Goal: Feedback & Contribution: Submit feedback/report problem

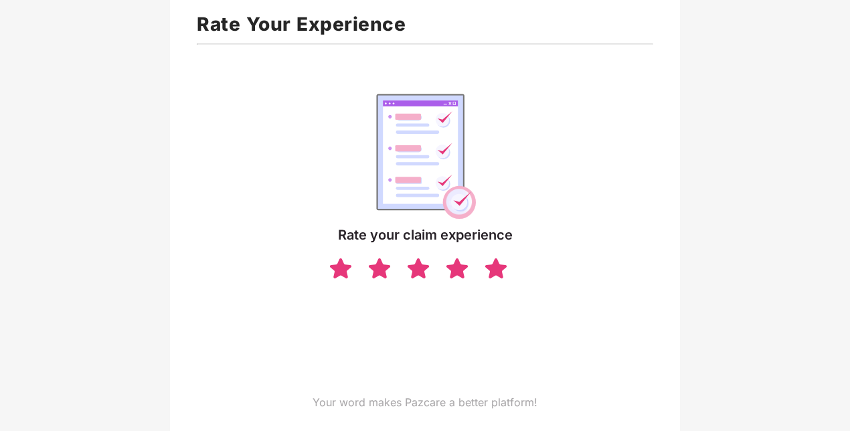
click at [495, 269] on img at bounding box center [495, 267] width 25 height 23
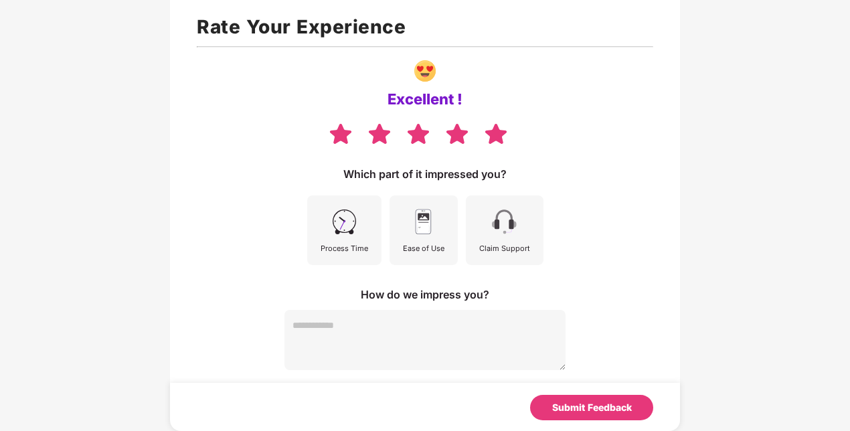
scroll to position [70, 0]
click at [418, 225] on img at bounding box center [423, 222] width 30 height 30
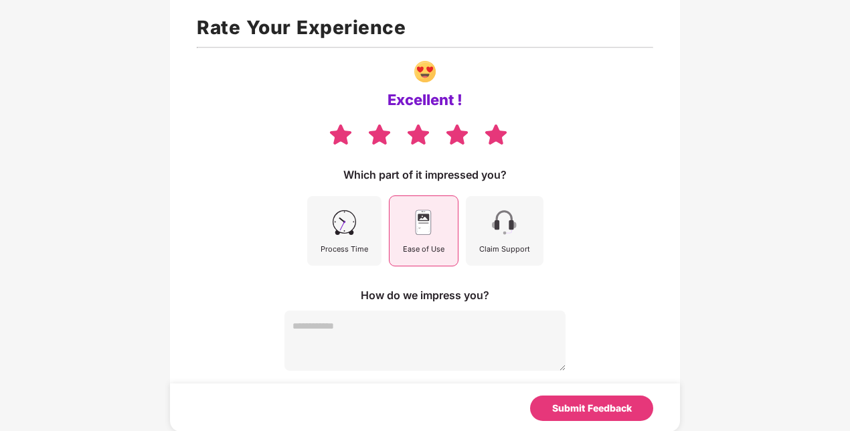
click at [347, 224] on img at bounding box center [344, 222] width 30 height 30
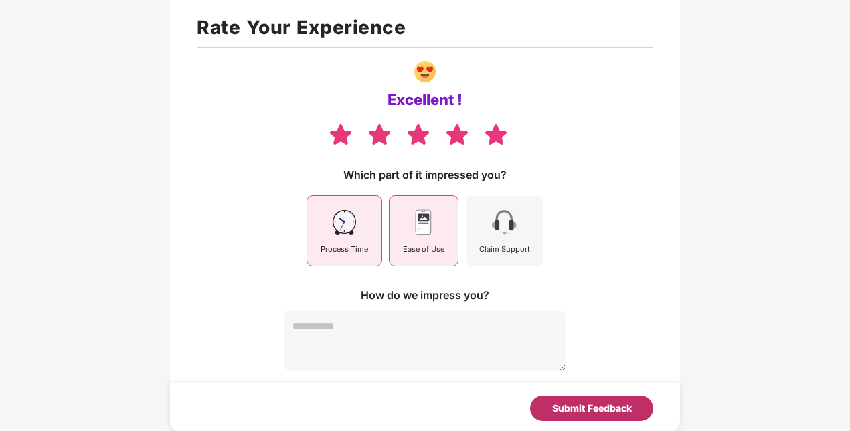
click at [612, 407] on div "Submit Feedback" at bounding box center [592, 408] width 80 height 15
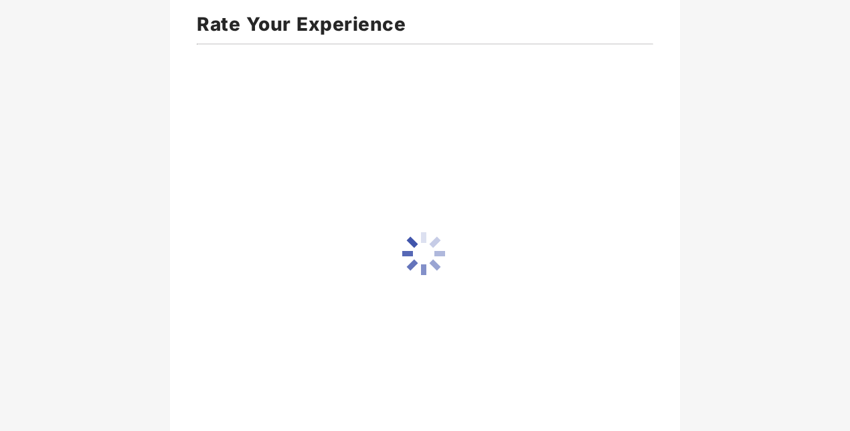
scroll to position [65, 0]
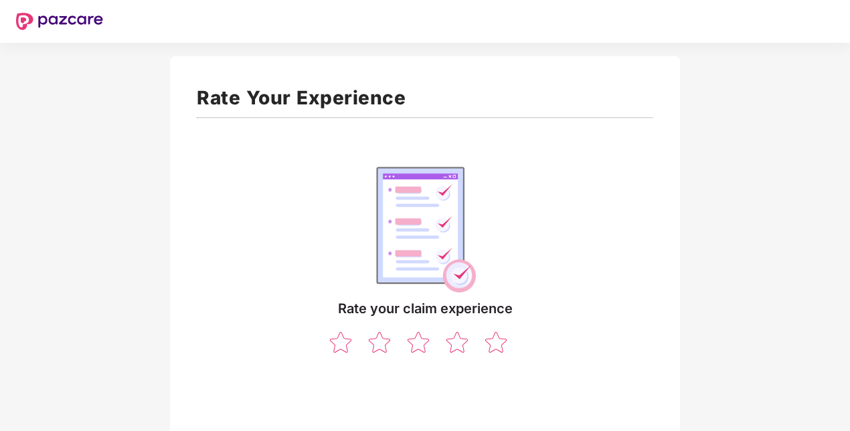
scroll to position [79, 0]
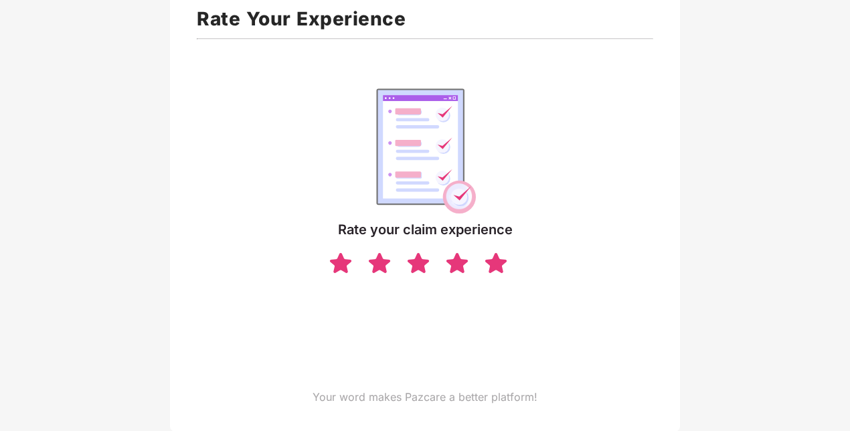
click at [497, 267] on img at bounding box center [495, 262] width 25 height 23
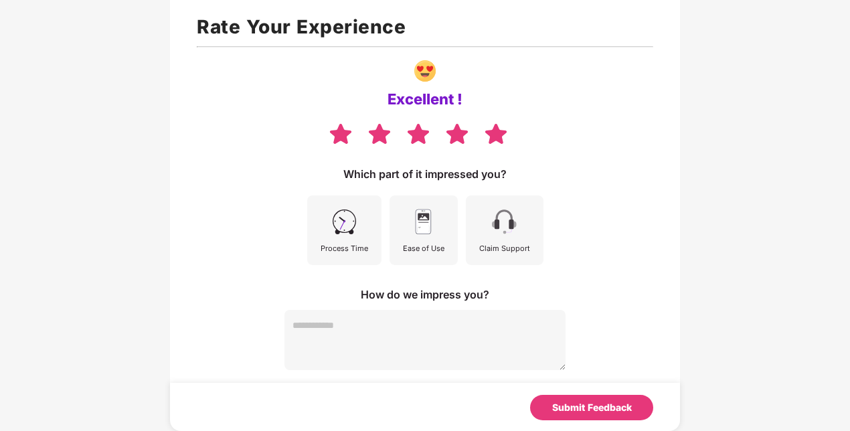
scroll to position [70, 0]
click at [368, 220] on div "Process Time" at bounding box center [344, 231] width 74 height 70
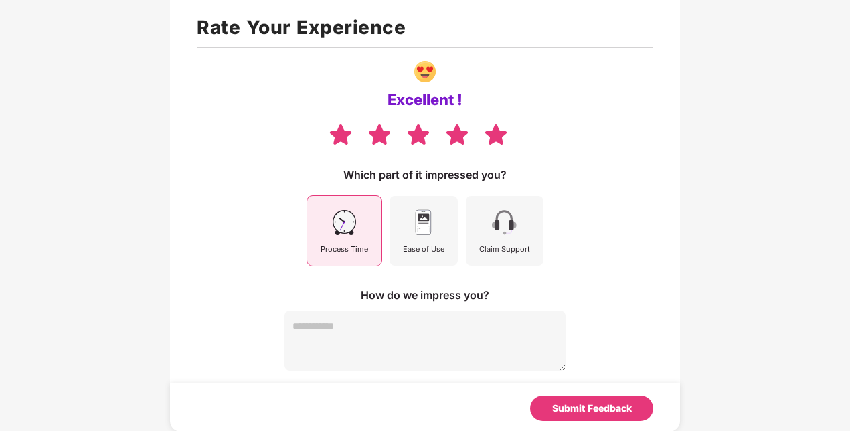
click at [433, 225] on img at bounding box center [423, 222] width 30 height 30
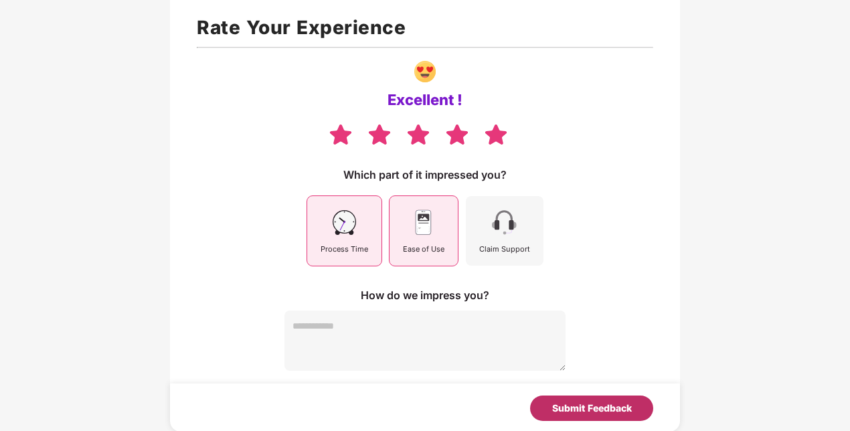
click at [583, 402] on div "Submit Feedback" at bounding box center [592, 408] width 80 height 15
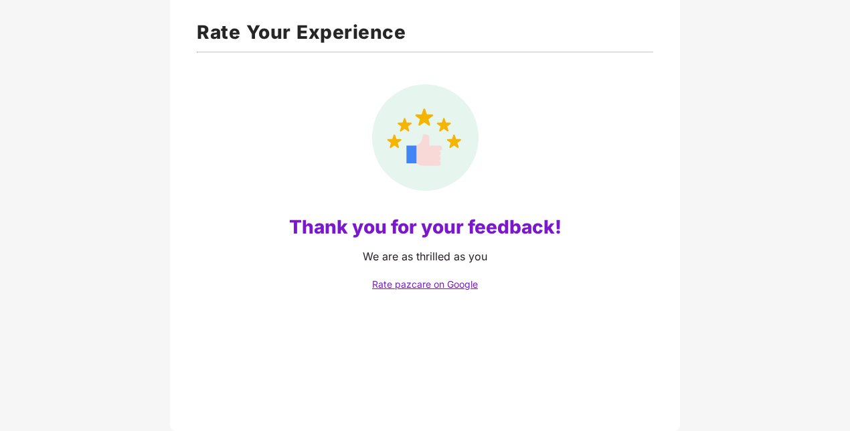
scroll to position [65, 0]
